Goal: Browse casually

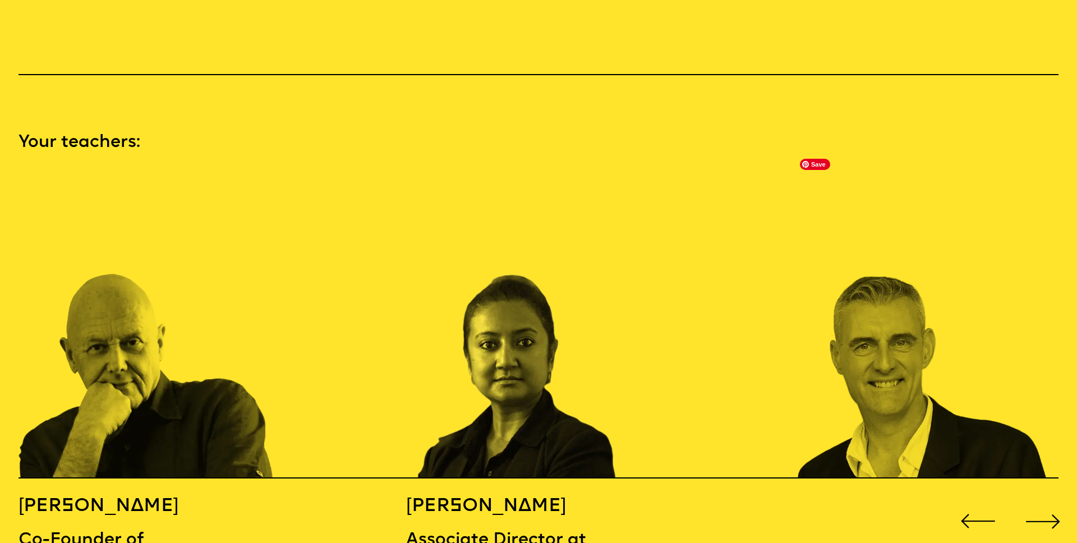
scroll to position [1655, 0]
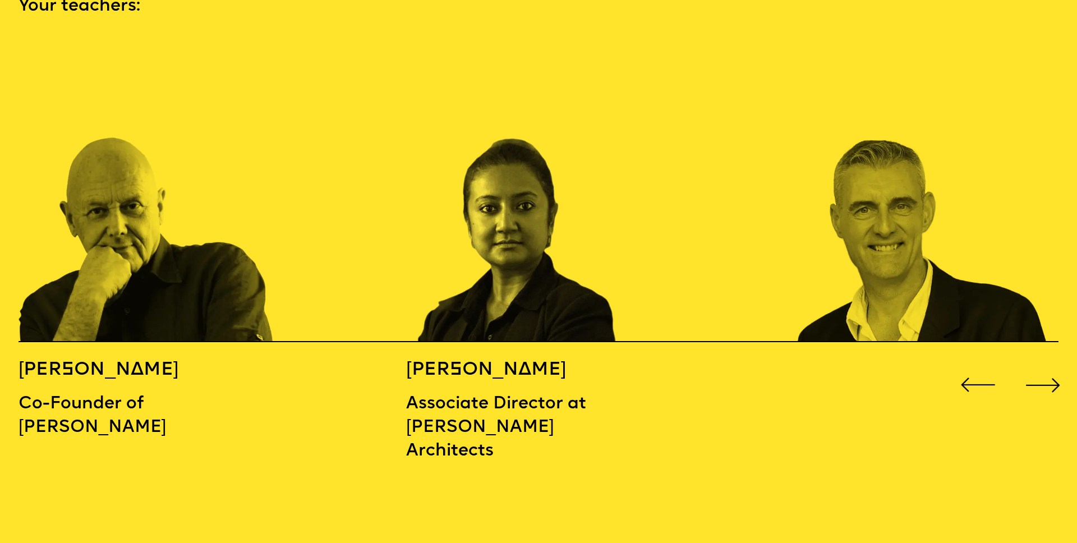
click at [1049, 364] on div "Next slide" at bounding box center [1043, 385] width 43 height 43
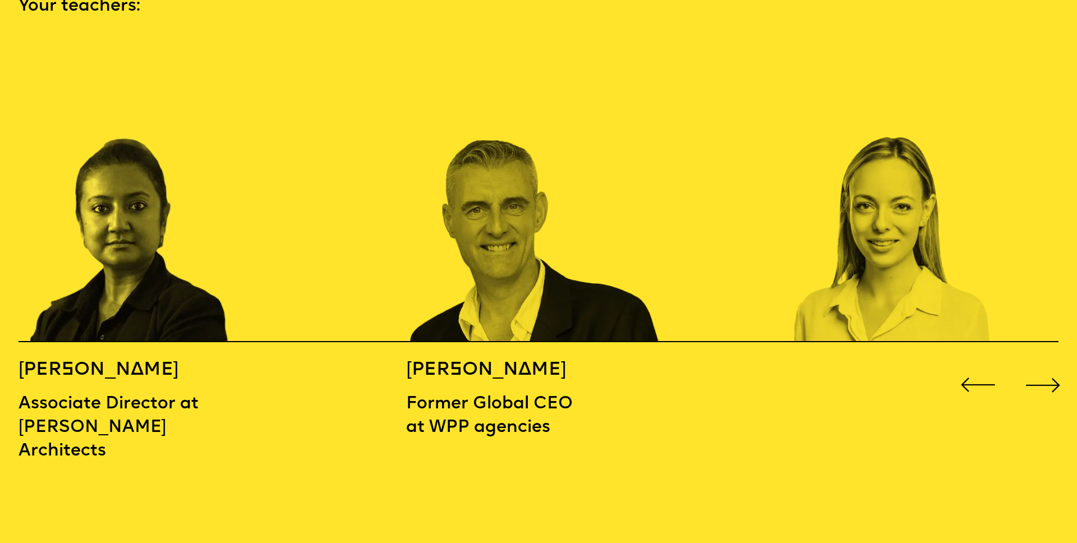
click at [1049, 364] on div "Next slide" at bounding box center [1043, 385] width 43 height 43
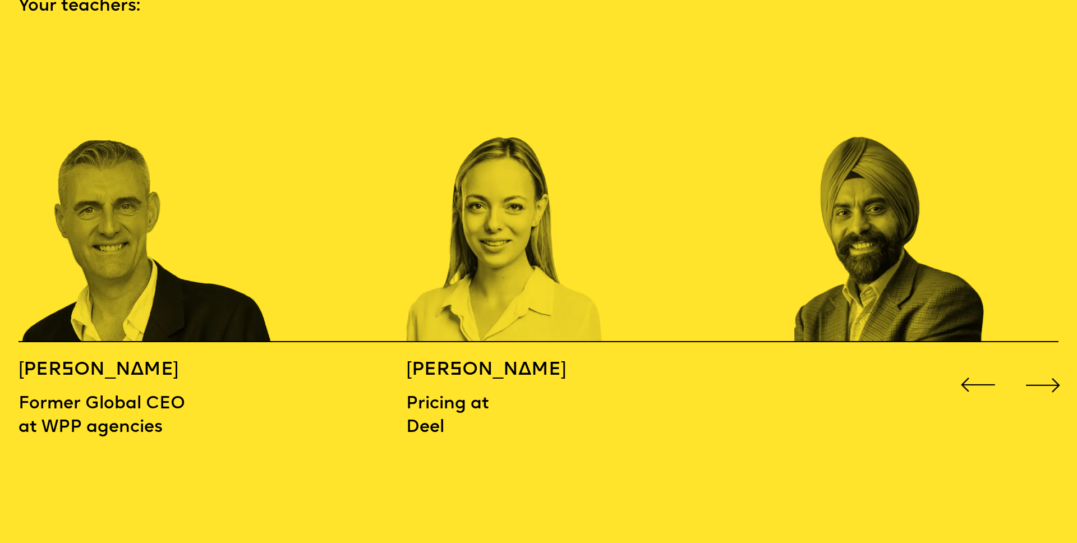
click at [1049, 364] on div "Next slide" at bounding box center [1043, 385] width 43 height 43
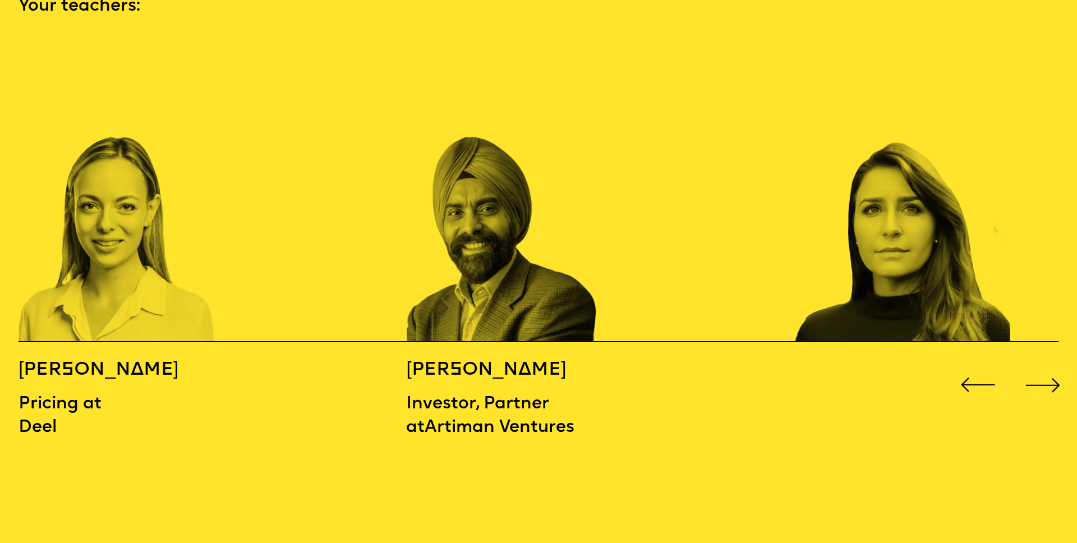
click at [1049, 364] on div "Next slide" at bounding box center [1043, 385] width 43 height 43
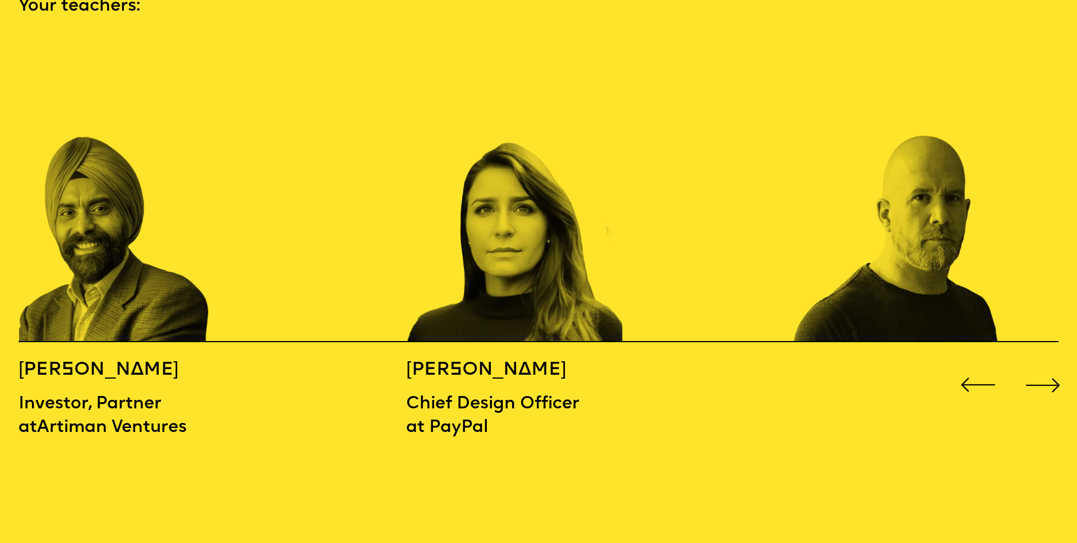
click at [1049, 364] on div "Next slide" at bounding box center [1043, 385] width 43 height 43
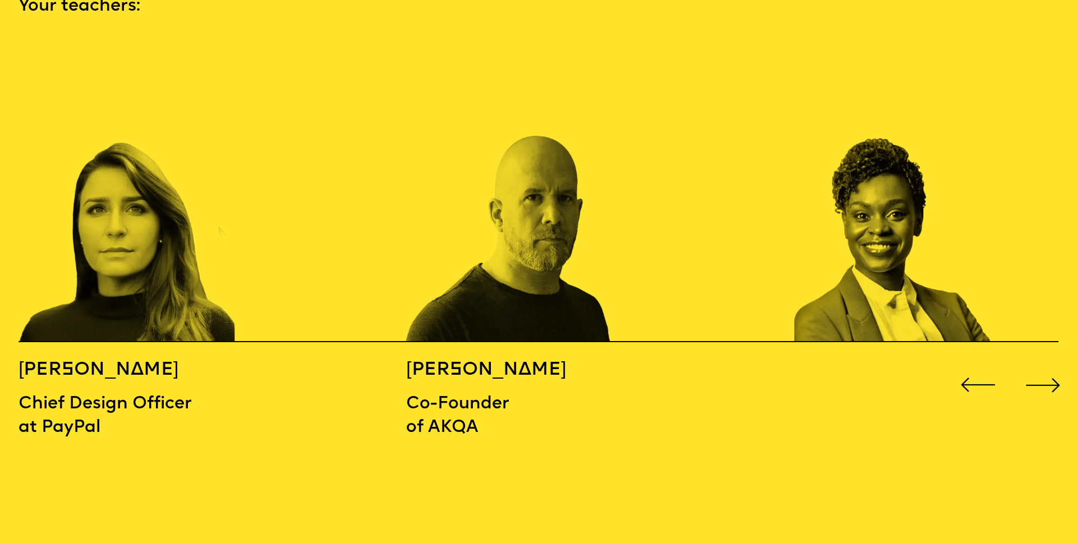
click at [1049, 364] on div "Next slide" at bounding box center [1043, 385] width 43 height 43
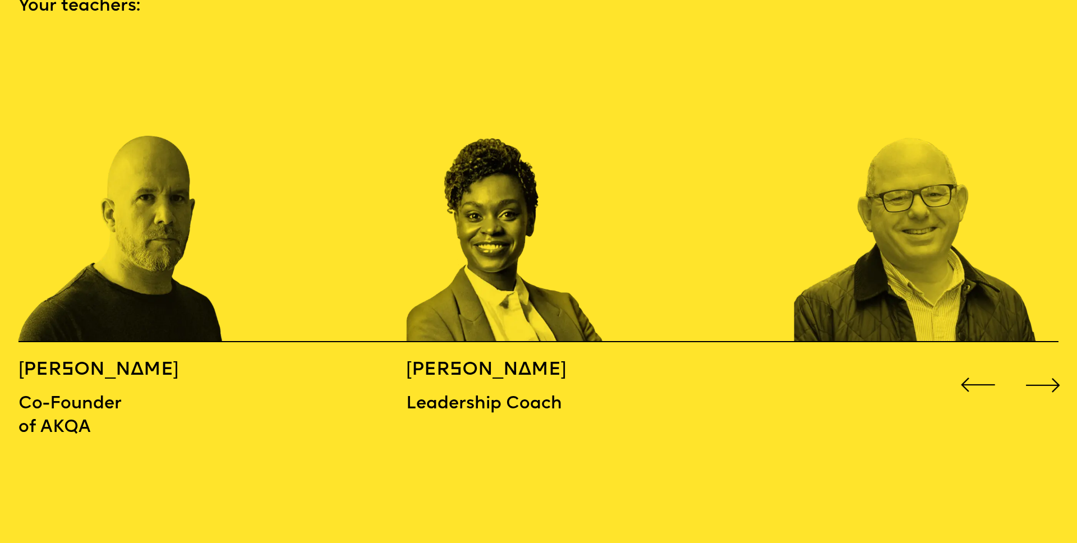
click at [1049, 364] on div "Next slide" at bounding box center [1043, 385] width 43 height 43
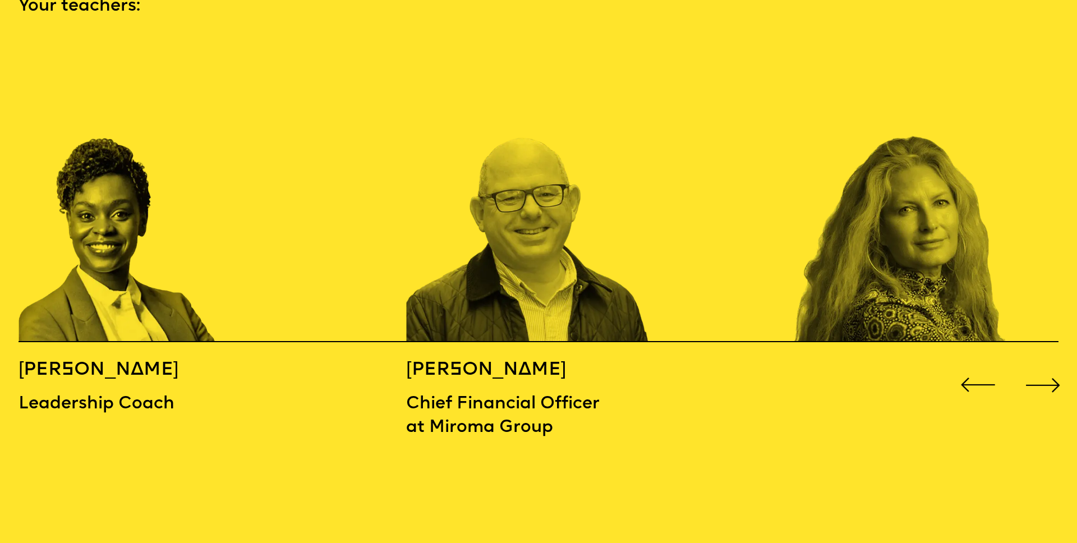
click at [1049, 364] on div "Next slide" at bounding box center [1043, 385] width 43 height 43
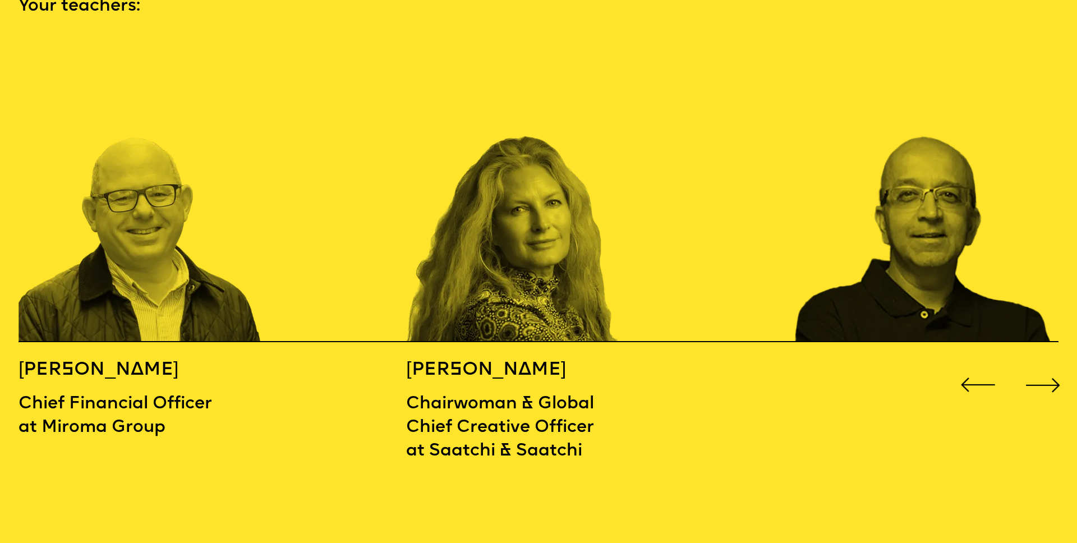
click at [1049, 364] on div "Next slide" at bounding box center [1043, 385] width 43 height 43
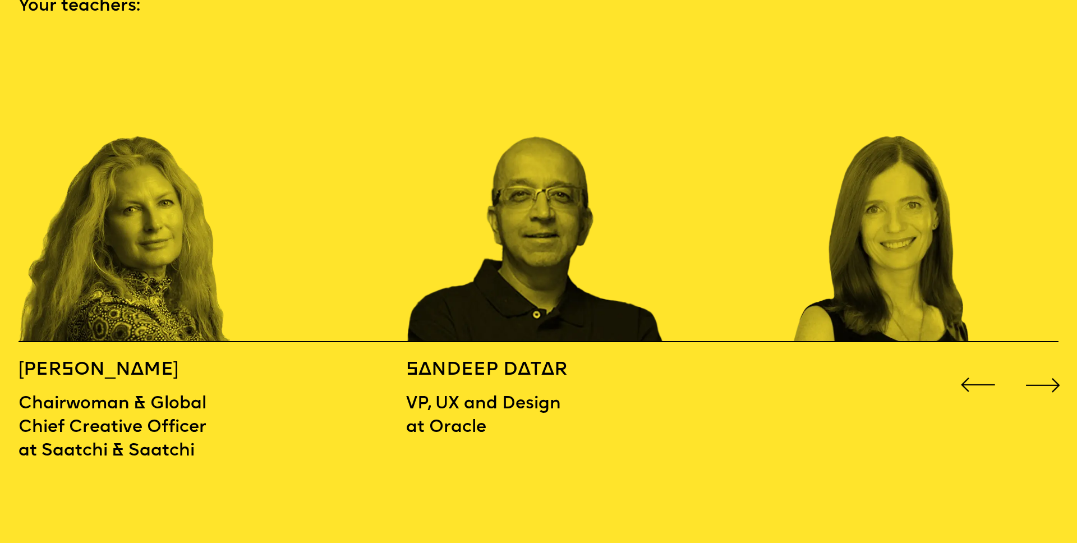
click at [1049, 364] on div "Next slide" at bounding box center [1043, 385] width 43 height 43
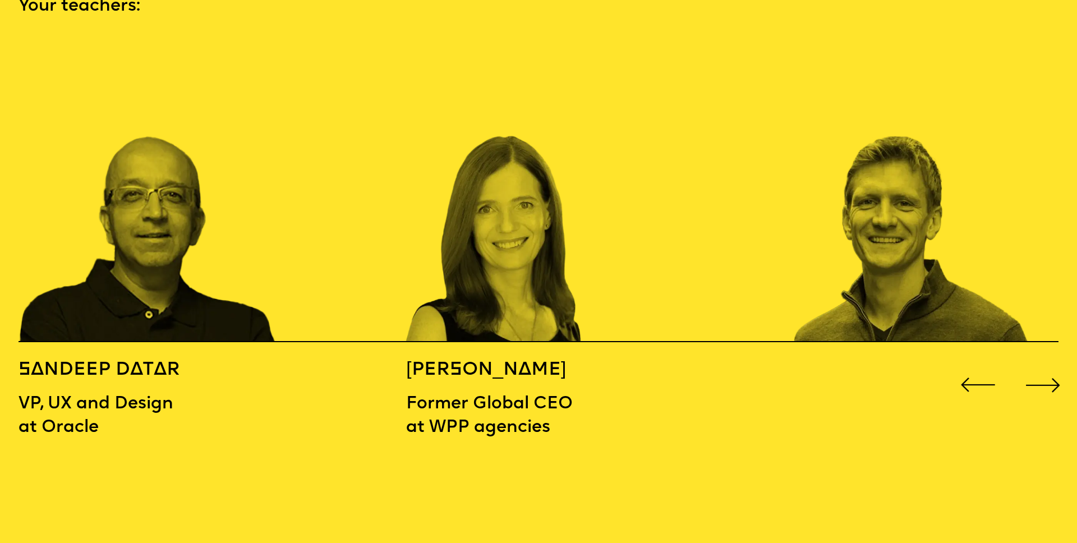
click at [1049, 364] on div "Next slide" at bounding box center [1043, 385] width 43 height 43
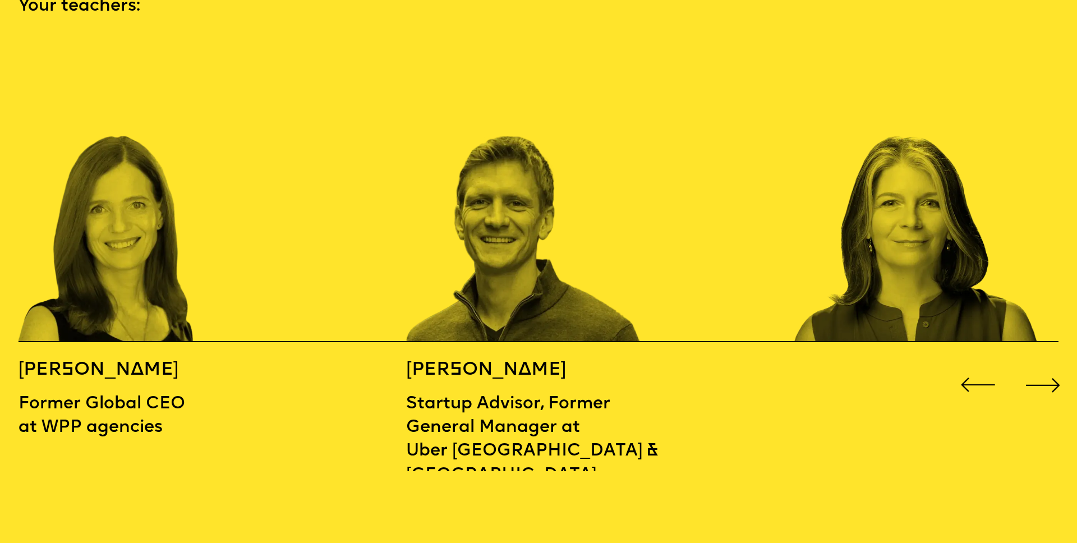
click at [1049, 364] on div "Next slide" at bounding box center [1043, 385] width 43 height 43
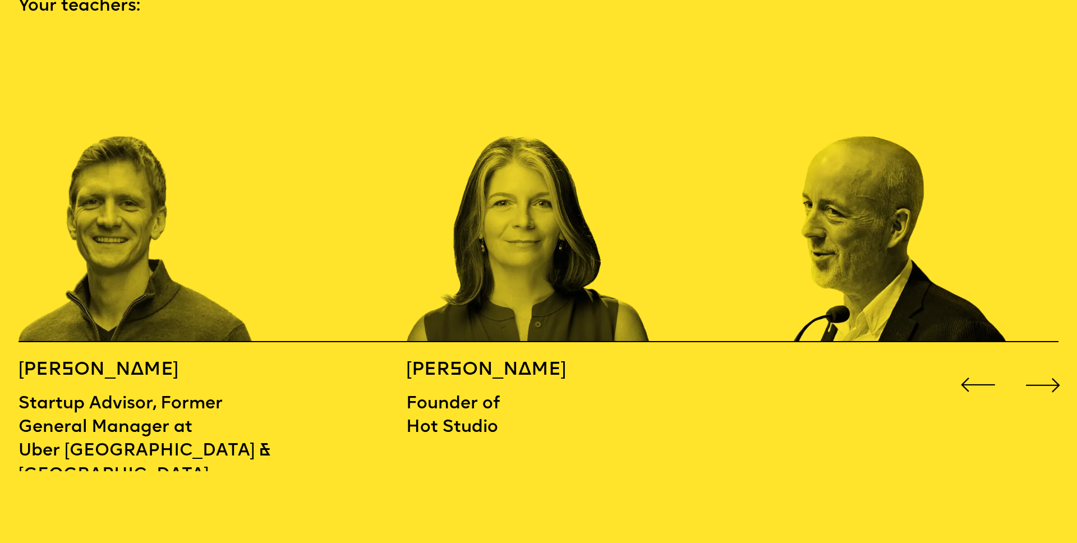
click at [1049, 364] on div "Next slide" at bounding box center [1043, 385] width 43 height 43
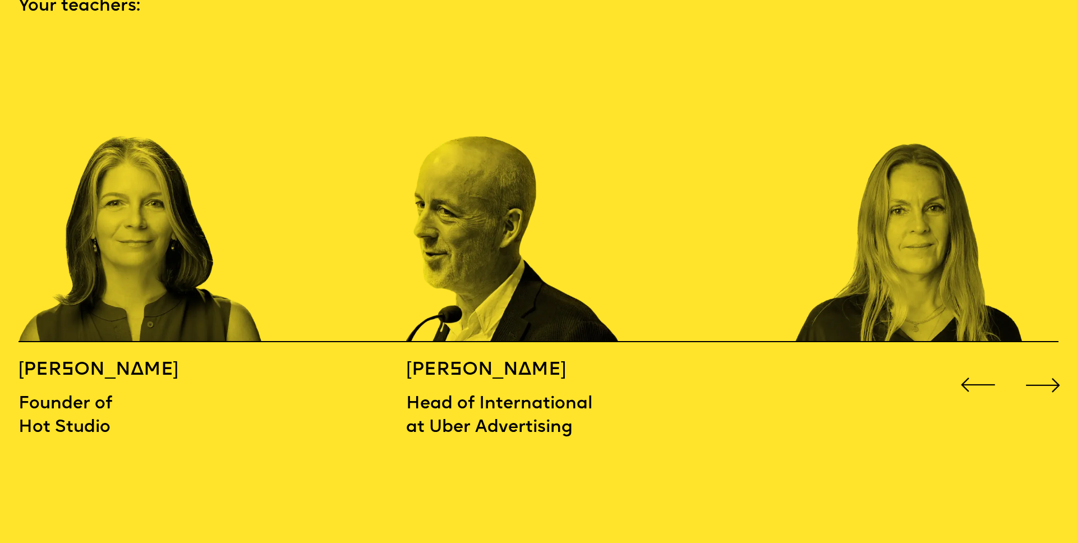
click at [1049, 364] on div "Next slide" at bounding box center [1043, 385] width 43 height 43
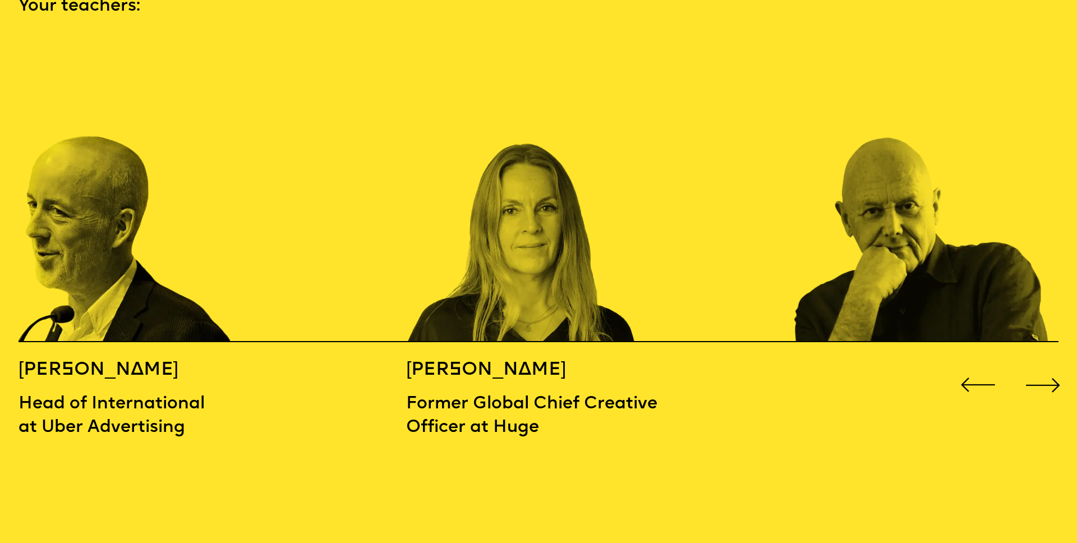
click at [1049, 364] on div "Next slide" at bounding box center [1043, 385] width 43 height 43
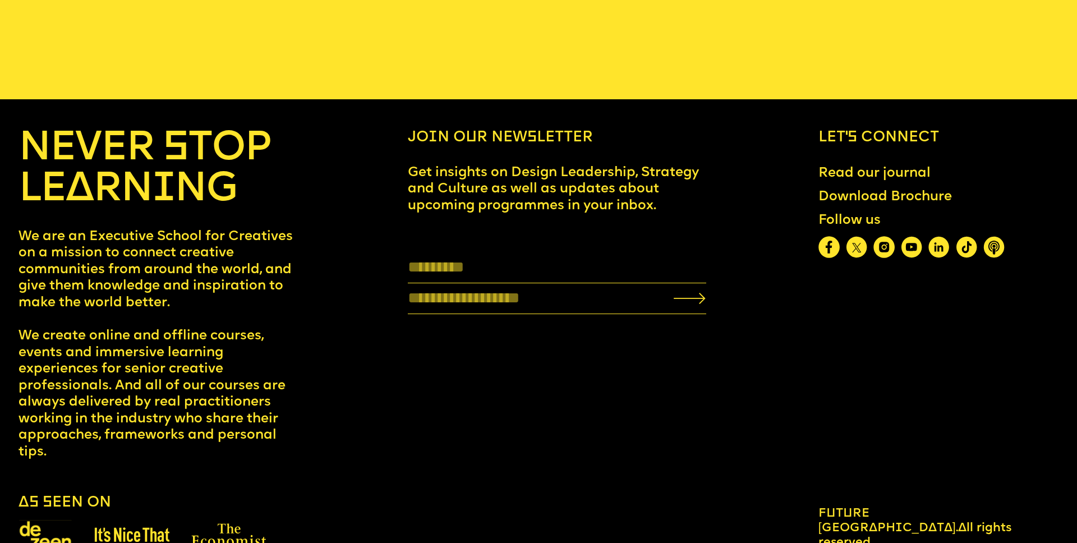
scroll to position [6008, 0]
